Goal: Check status: Check status

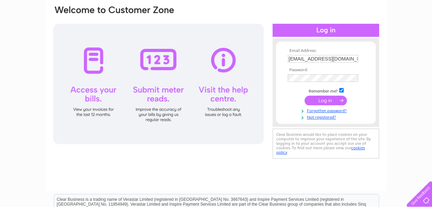
click at [89, 77] on div at bounding box center [158, 84] width 210 height 120
click at [326, 100] on input "submit" at bounding box center [325, 100] width 42 height 10
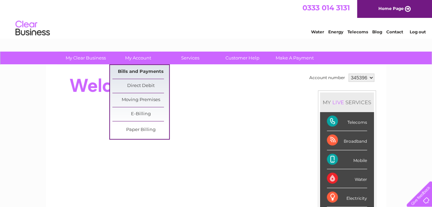
click at [134, 69] on link "Bills and Payments" at bounding box center [140, 72] width 57 height 14
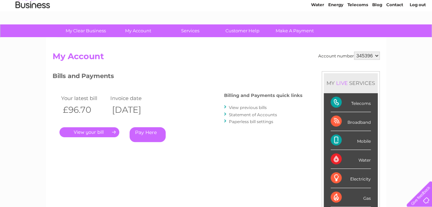
scroll to position [59, 0]
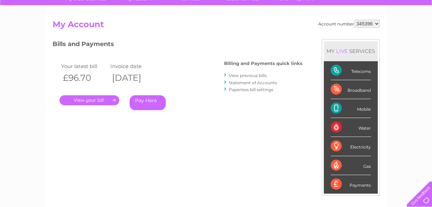
click at [260, 75] on link "View previous bills" at bounding box center [248, 75] width 38 height 5
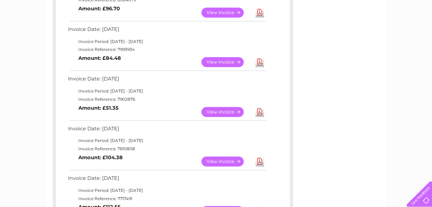
scroll to position [155, 0]
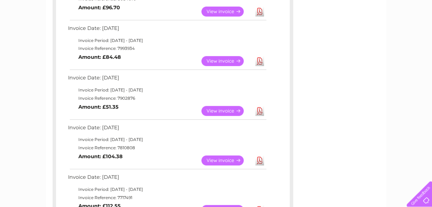
click at [223, 59] on link "View" at bounding box center [226, 61] width 50 height 10
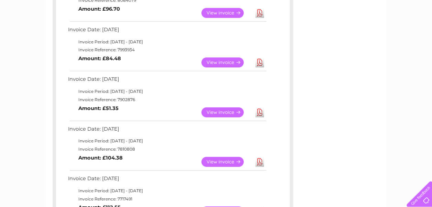
click at [215, 109] on link "View" at bounding box center [226, 112] width 50 height 10
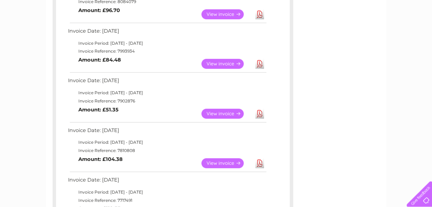
click at [221, 161] on link "View" at bounding box center [226, 163] width 50 height 10
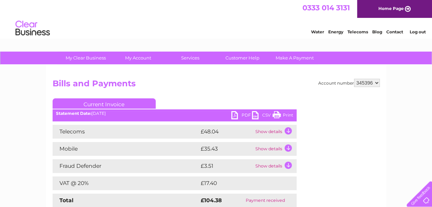
click at [415, 30] on link "Log out" at bounding box center [417, 31] width 16 height 5
